Goal: Navigation & Orientation: Find specific page/section

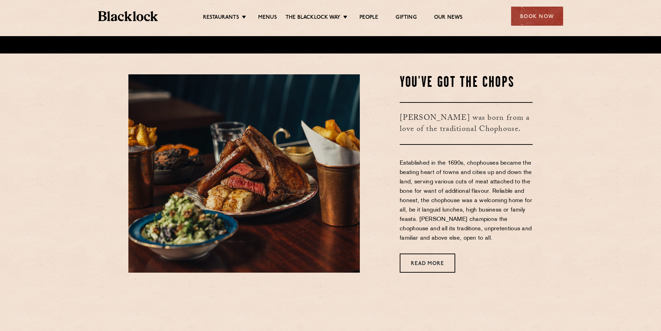
scroll to position [278, 0]
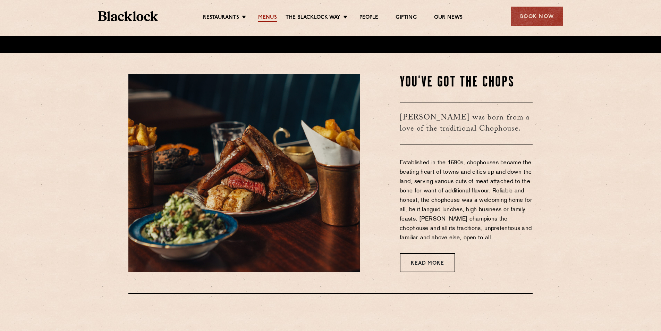
click at [269, 17] on link "Menus" at bounding box center [267, 18] width 19 height 8
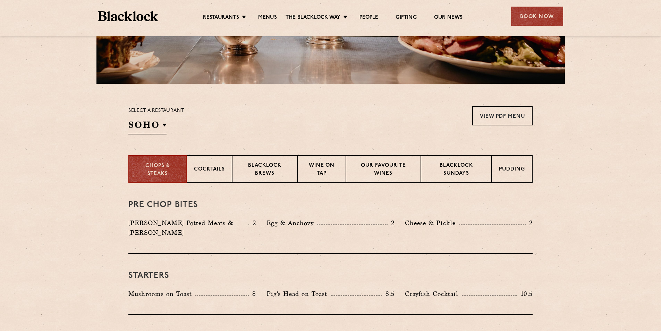
scroll to position [208, 0]
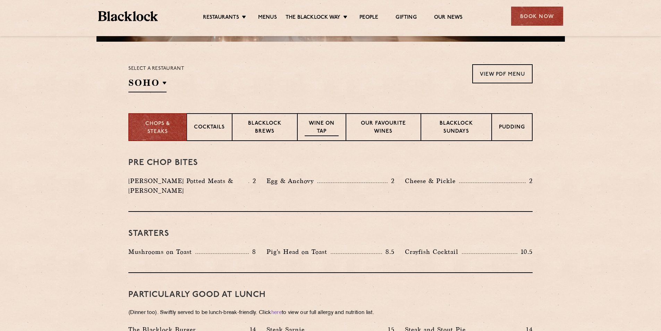
click at [317, 130] on p "Wine on Tap" at bounding box center [322, 128] width 34 height 16
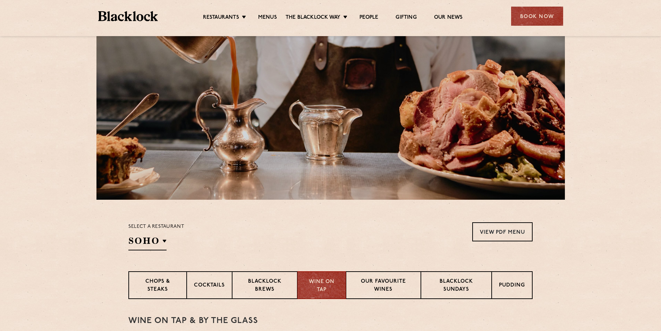
scroll to position [0, 0]
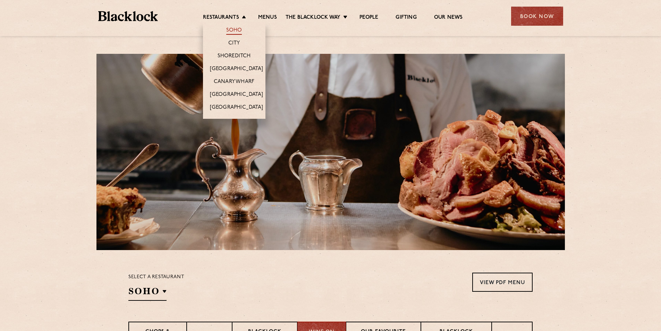
click at [238, 31] on link "Soho" at bounding box center [234, 31] width 16 height 8
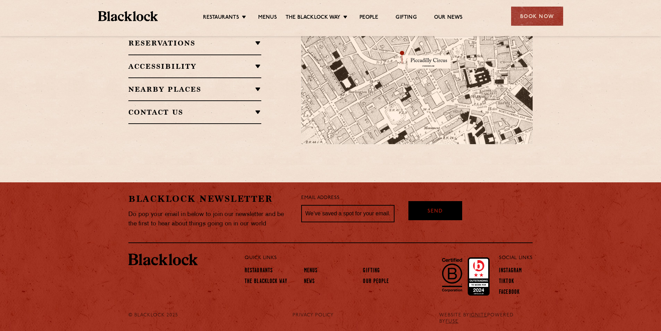
scroll to position [510, 0]
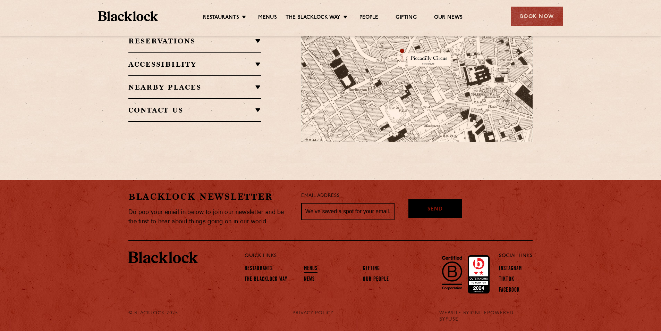
click at [312, 268] on link "Menus" at bounding box center [311, 269] width 14 height 8
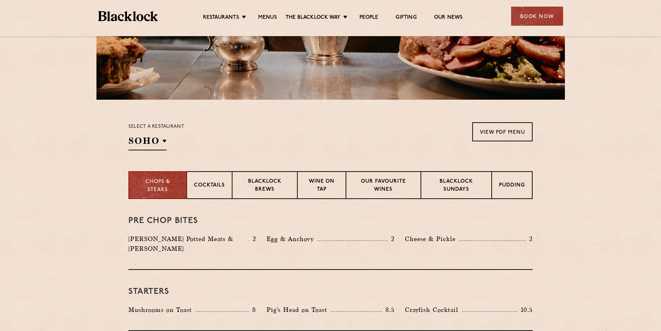
scroll to position [174, 0]
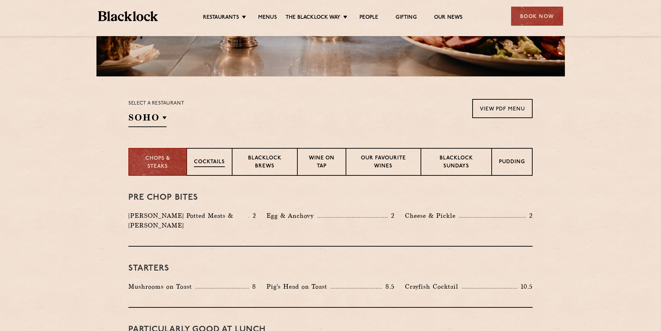
click at [217, 168] on div "Cocktails" at bounding box center [209, 162] width 45 height 28
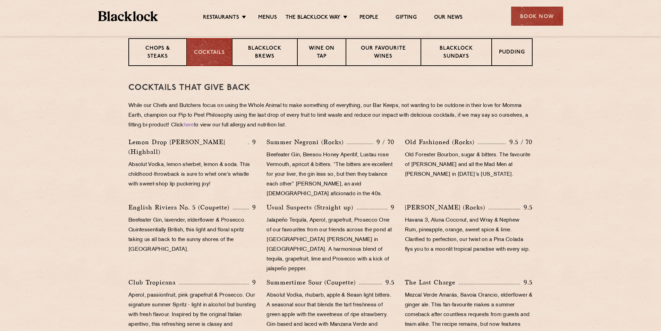
scroll to position [278, 0]
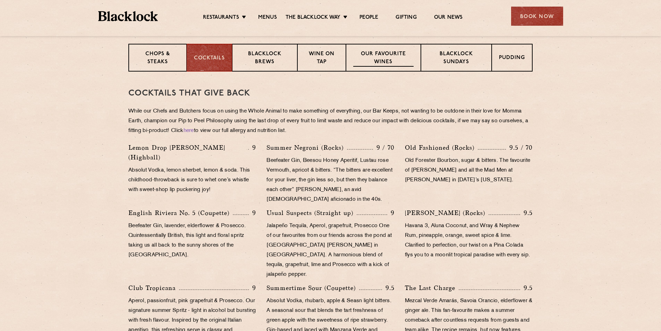
click at [365, 54] on p "Our favourite wines" at bounding box center [383, 58] width 60 height 16
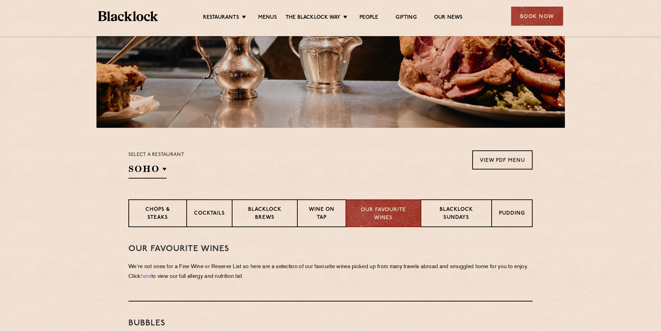
scroll to position [139, 0]
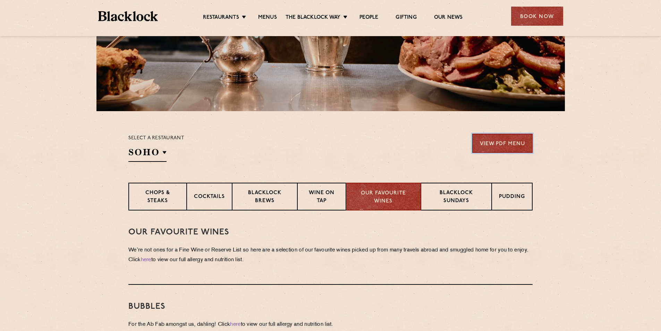
click at [511, 139] on link "View PDF Menu" at bounding box center [503, 143] width 60 height 19
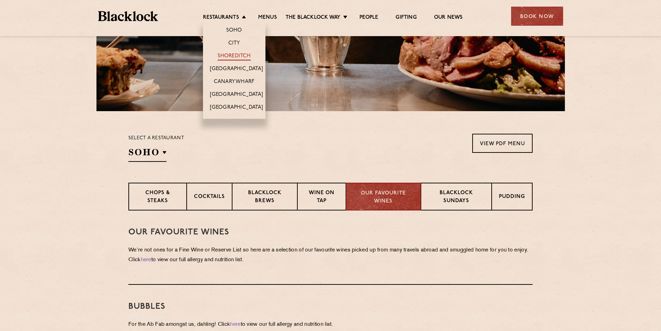
click at [236, 57] on link "Shoreditch" at bounding box center [234, 57] width 33 height 8
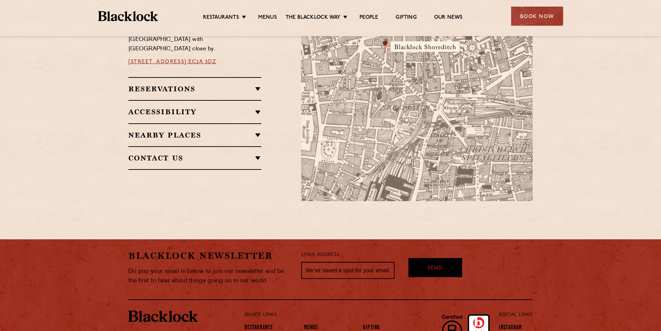
scroll to position [510, 0]
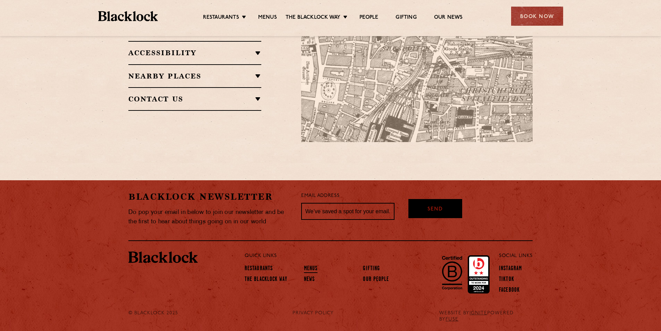
click at [309, 269] on link "Menus" at bounding box center [311, 269] width 14 height 8
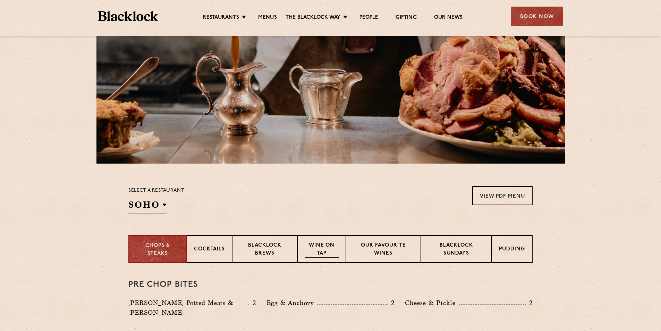
scroll to position [104, 0]
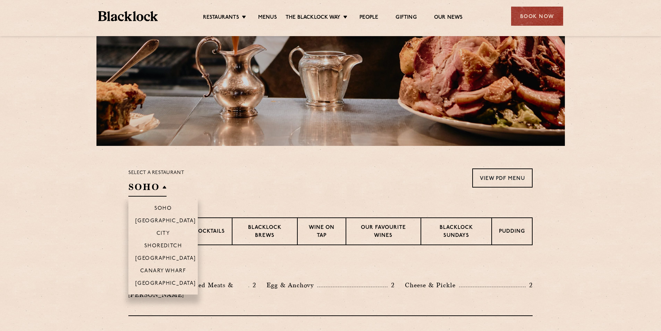
click at [149, 186] on h2 "SOHO" at bounding box center [147, 189] width 38 height 16
click at [163, 248] on p "Shoreditch" at bounding box center [163, 246] width 38 height 7
click at [163, 244] on p "Shoreditch" at bounding box center [169, 246] width 38 height 7
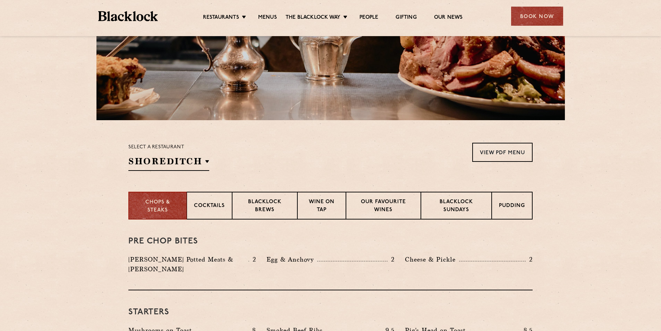
scroll to position [174, 0]
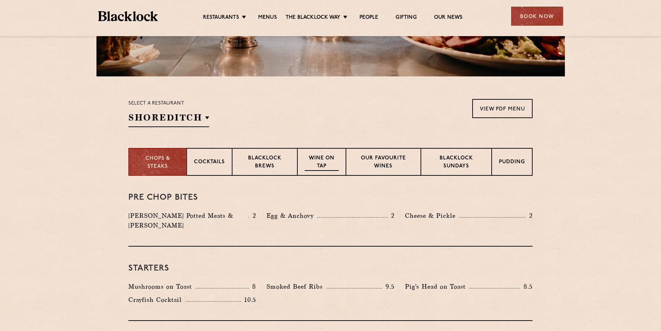
click at [332, 163] on p "Wine on Tap" at bounding box center [322, 163] width 34 height 16
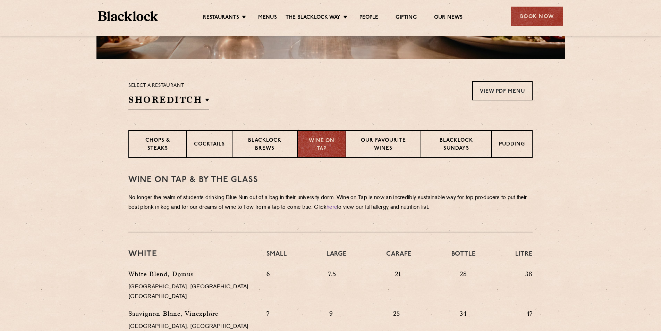
scroll to position [208, 0]
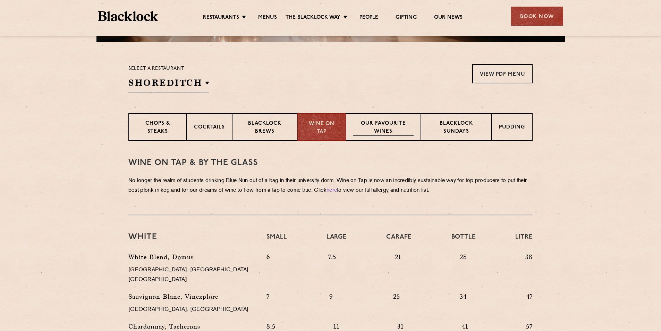
click at [388, 133] on p "Our favourite wines" at bounding box center [383, 128] width 60 height 16
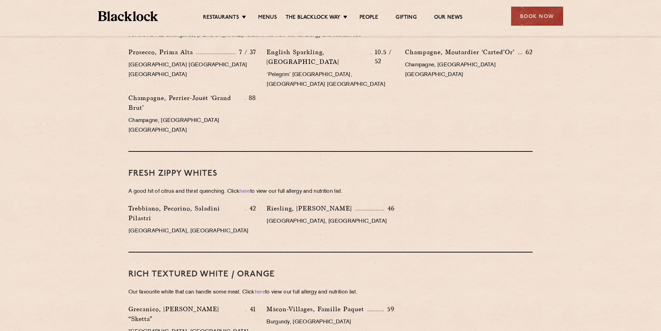
scroll to position [382, 0]
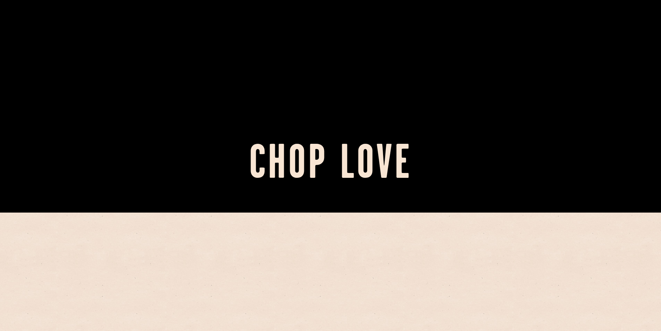
scroll to position [208, 0]
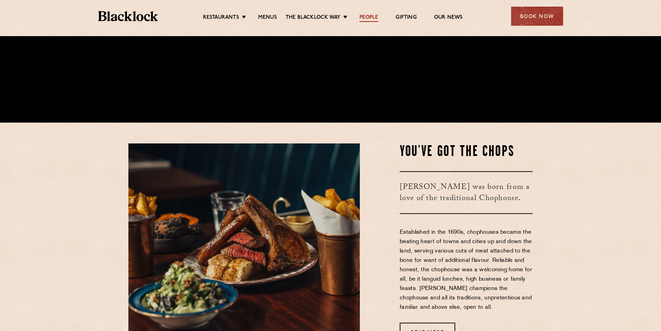
click at [365, 16] on link "People" at bounding box center [369, 18] width 19 height 8
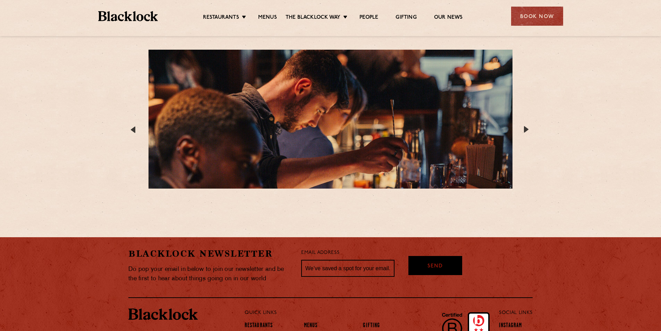
scroll to position [1271, 0]
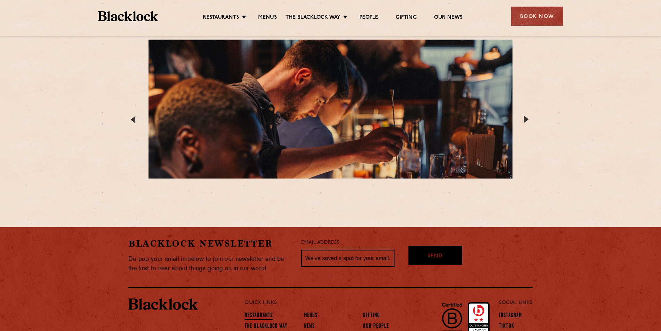
click at [249, 312] on link "Restaurants" at bounding box center [259, 316] width 28 height 8
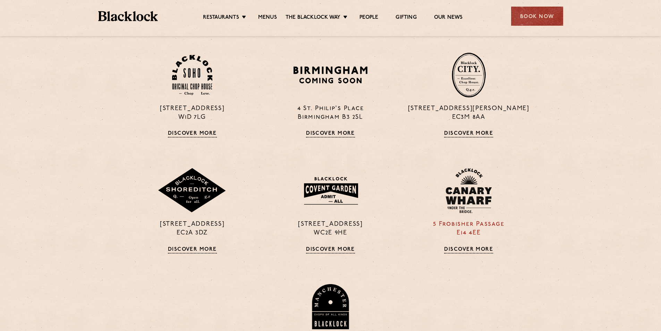
scroll to position [347, 0]
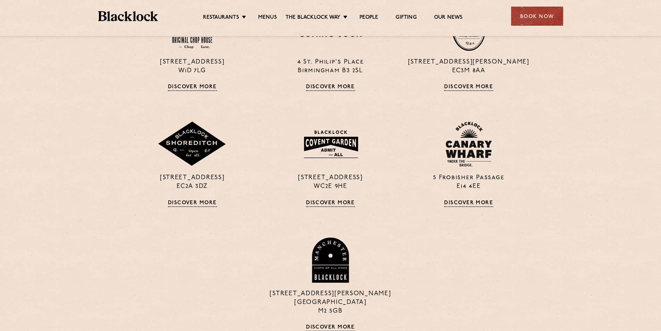
click at [95, 79] on section "24 Great Windmill Street W1D 7LG Discover More 4 St. Philip's Place Birmingham …" at bounding box center [330, 179] width 661 height 381
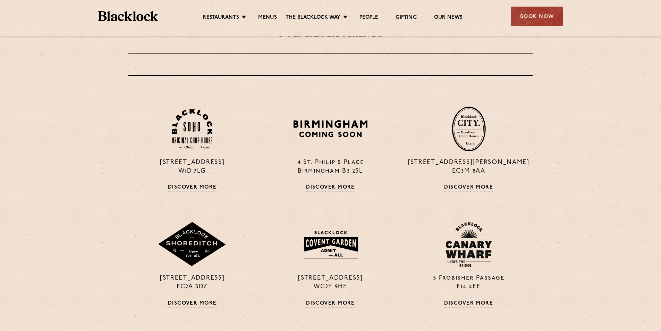
scroll to position [139, 0]
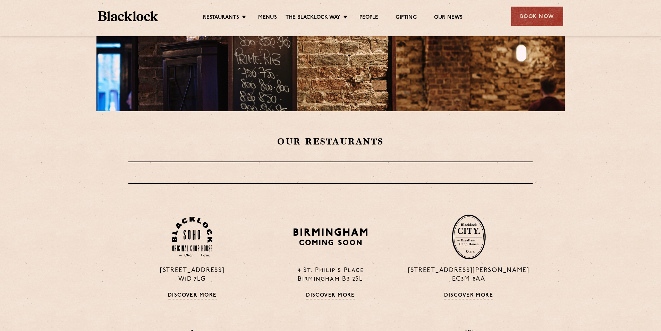
click at [142, 6] on div "Restaurants Soho City Shoreditch Covent Garden Canary Wharf Manchester Birmingh…" at bounding box center [331, 15] width 486 height 31
click at [134, 20] on img at bounding box center [128, 16] width 60 height 10
